Goal: Navigation & Orientation: Find specific page/section

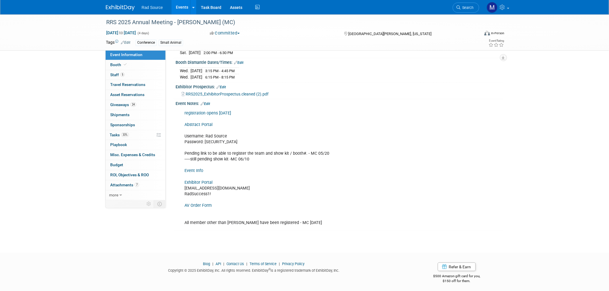
click at [128, 7] on img at bounding box center [120, 8] width 29 height 6
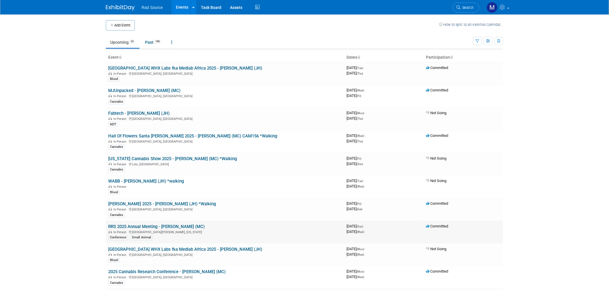
click at [167, 227] on link "RRS 2025 Annual Meeting - [PERSON_NAME] (MC)" at bounding box center [156, 226] width 96 height 5
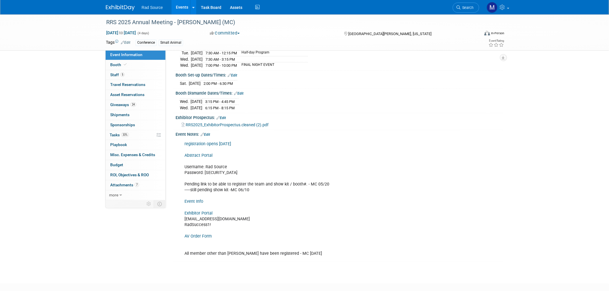
scroll to position [96, 0]
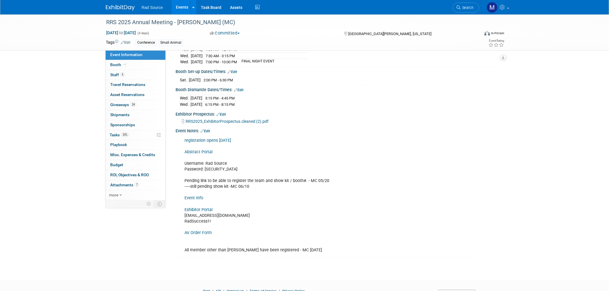
click at [206, 207] on link "Exhibitor Portal" at bounding box center [198, 209] width 28 height 5
